Goal: Task Accomplishment & Management: Use online tool/utility

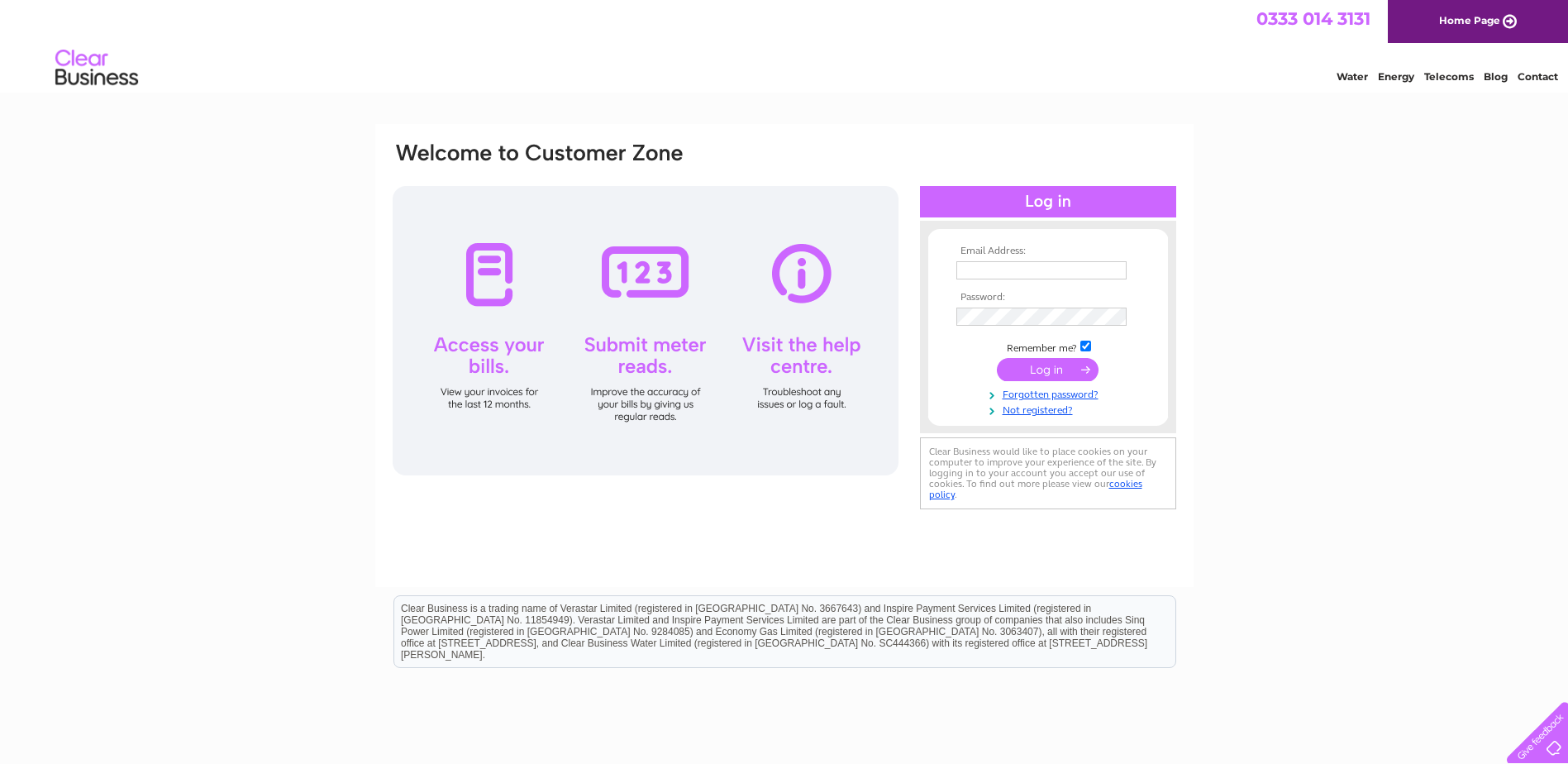
type input "[EMAIL_ADDRESS][DOMAIN_NAME]"
drag, startPoint x: 1056, startPoint y: 371, endPoint x: 1041, endPoint y: 372, distance: 15.0
click at [1055, 371] on input "submit" at bounding box center [1048, 369] width 102 height 23
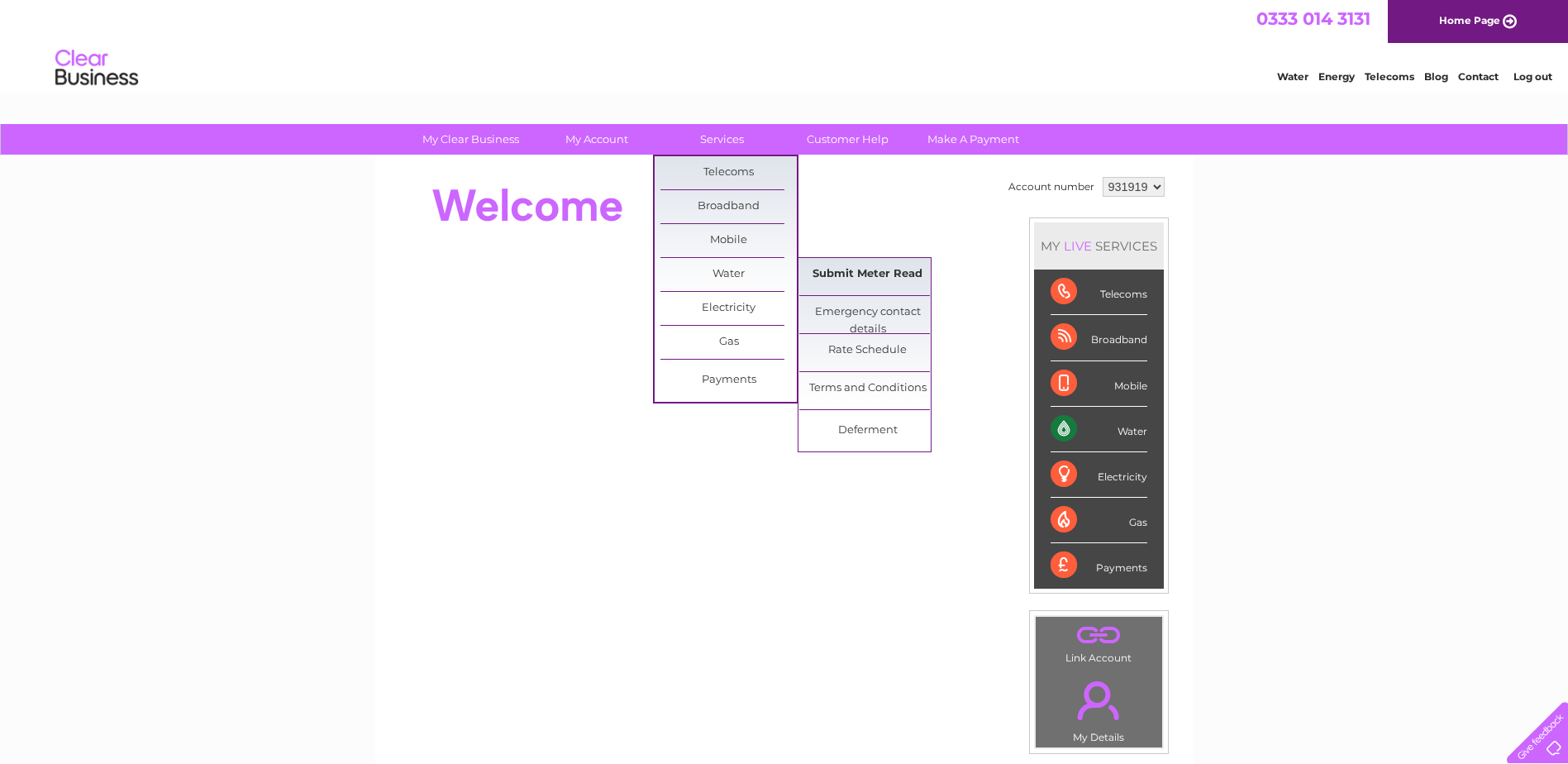
click at [826, 271] on link "Submit Meter Read" at bounding box center [867, 275] width 136 height 33
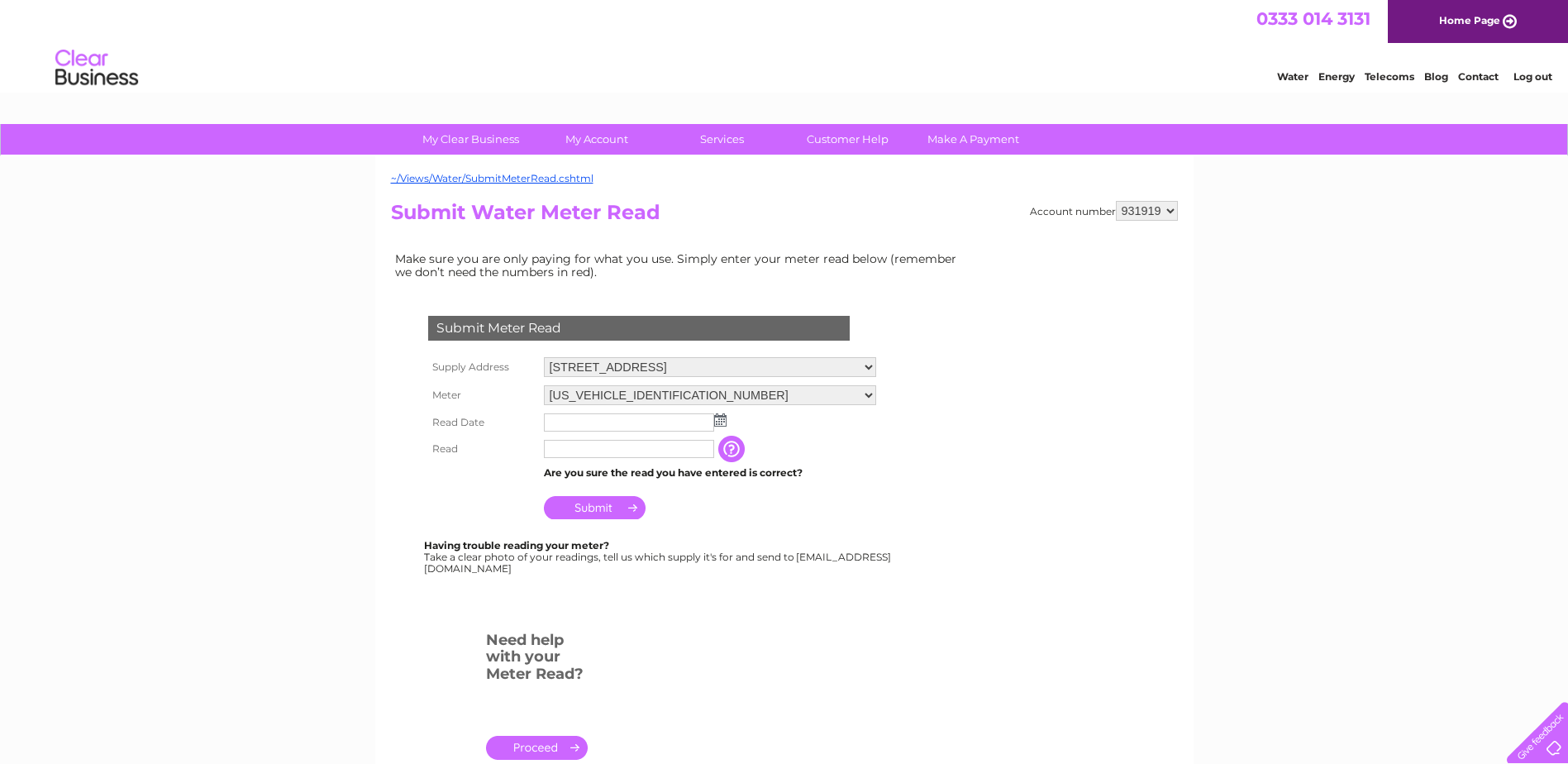
click at [718, 418] on img at bounding box center [721, 420] width 13 height 13
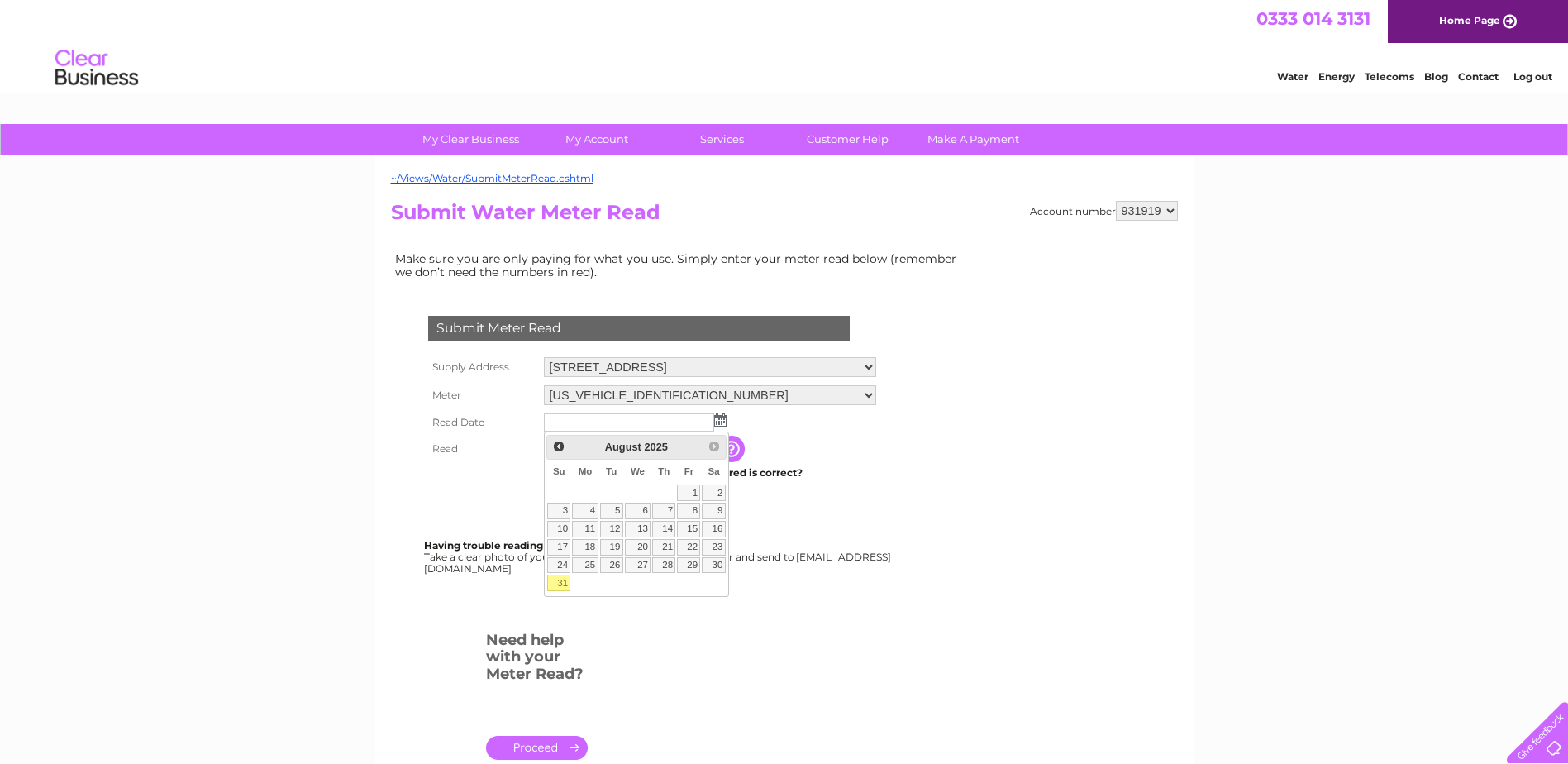
click at [560, 581] on link "31" at bounding box center [559, 583] width 23 height 16
type input "2025/08/31"
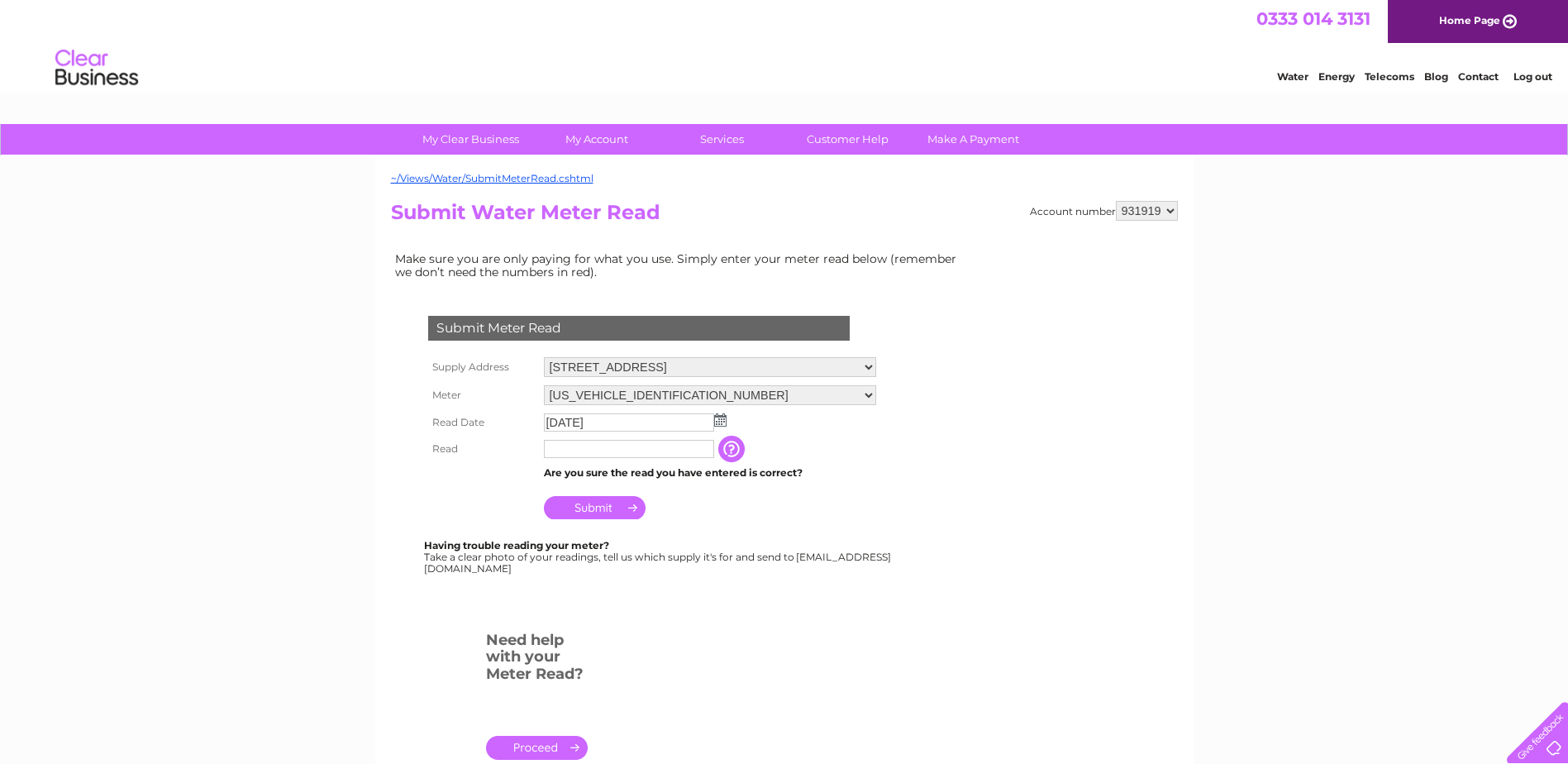
click at [592, 446] on input "text" at bounding box center [629, 449] width 170 height 18
type input "00592"
click at [597, 509] on input "Submit" at bounding box center [594, 508] width 102 height 23
